Goal: Transaction & Acquisition: Subscribe to service/newsletter

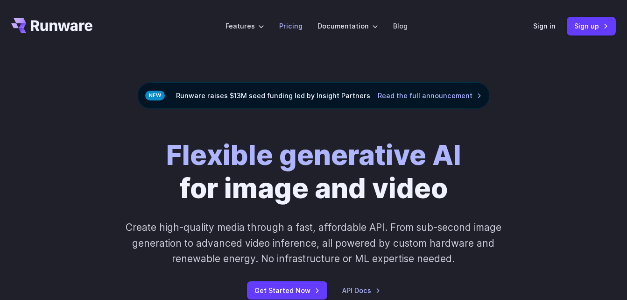
click at [290, 28] on link "Pricing" at bounding box center [290, 26] width 23 height 11
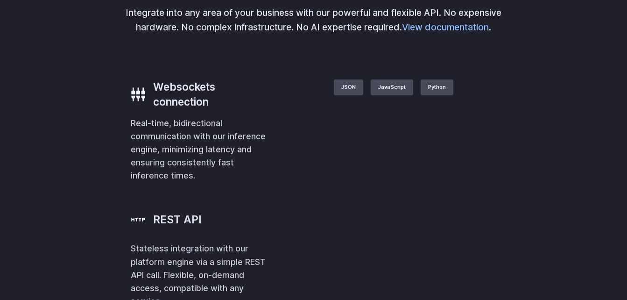
scroll to position [2240, 0]
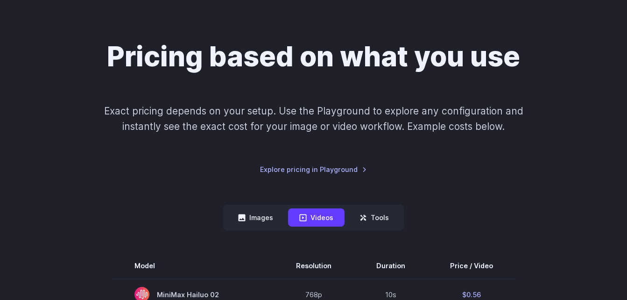
scroll to position [187, 0]
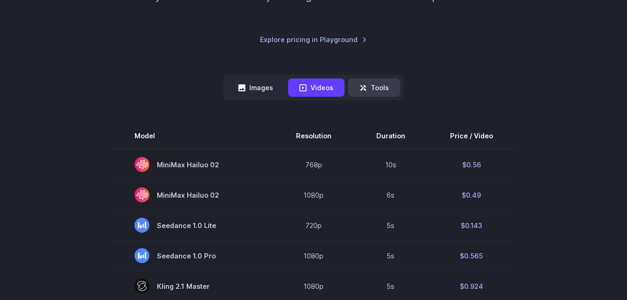
click at [369, 84] on button "Tools" at bounding box center [374, 87] width 52 height 18
click at [376, 85] on button "Tools" at bounding box center [374, 87] width 52 height 18
